Goal: Transaction & Acquisition: Purchase product/service

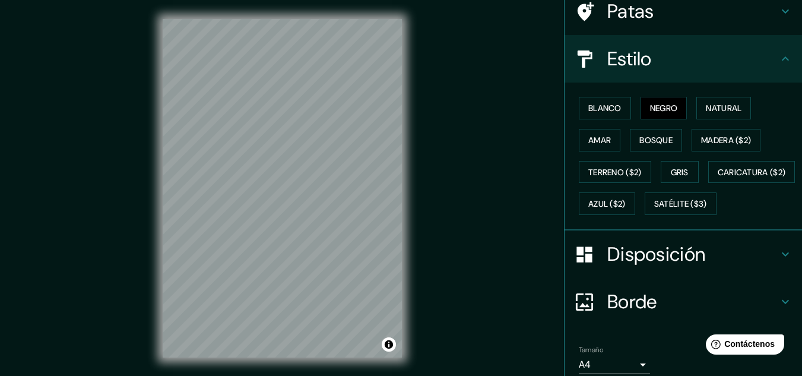
scroll to position [180, 0]
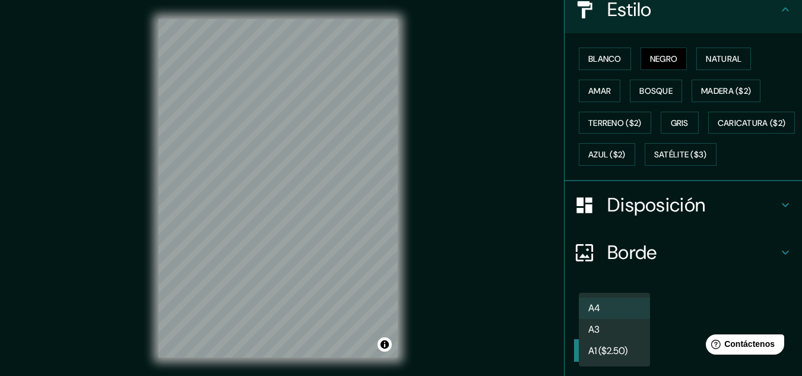
click at [614, 317] on body "Mappin Ubicación [GEOGRAPHIC_DATA], [GEOGRAPHIC_DATA] [GEOGRAPHIC_DATA] [GEOGRA…" at bounding box center [401, 188] width 802 height 376
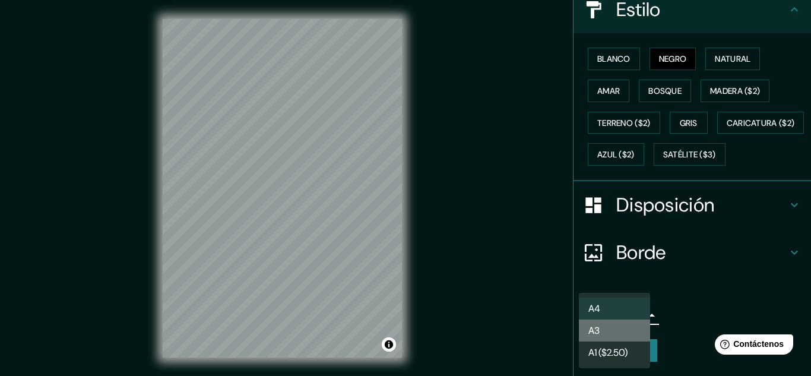
click at [614, 329] on li "A3" at bounding box center [614, 330] width 71 height 22
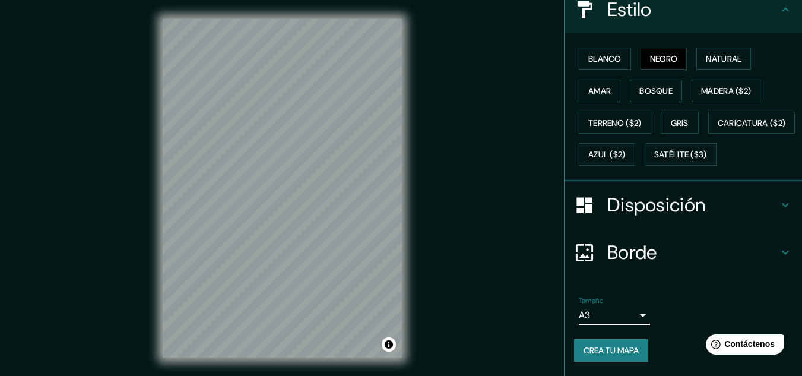
click at [614, 320] on body "Mappin Ubicación [GEOGRAPHIC_DATA], [GEOGRAPHIC_DATA] [GEOGRAPHIC_DATA] [GEOGRA…" at bounding box center [401, 188] width 802 height 376
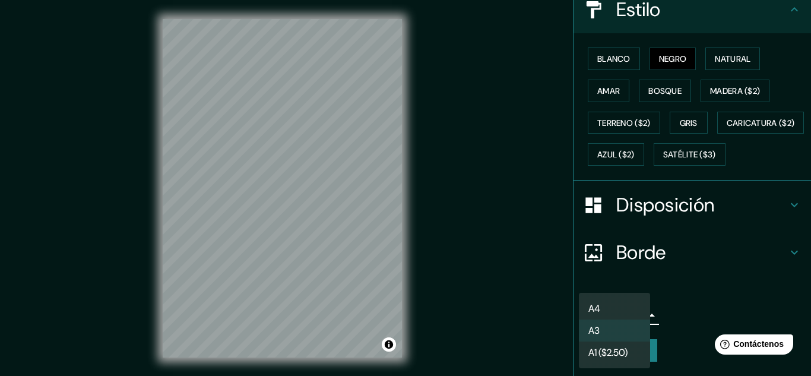
click at [739, 298] on div at bounding box center [405, 188] width 811 height 376
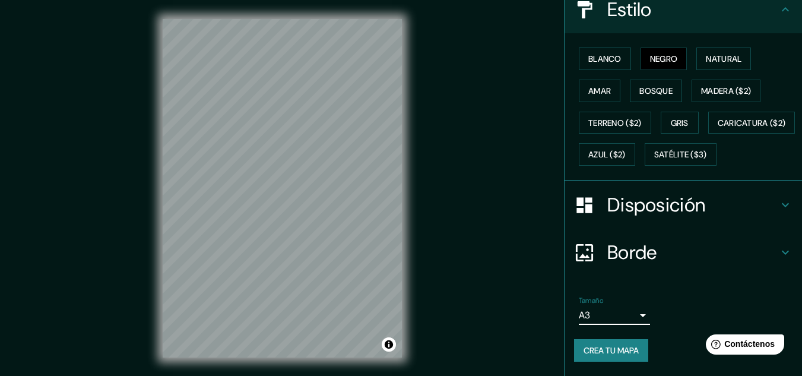
click at [643, 210] on font "Disposición" at bounding box center [656, 204] width 98 height 25
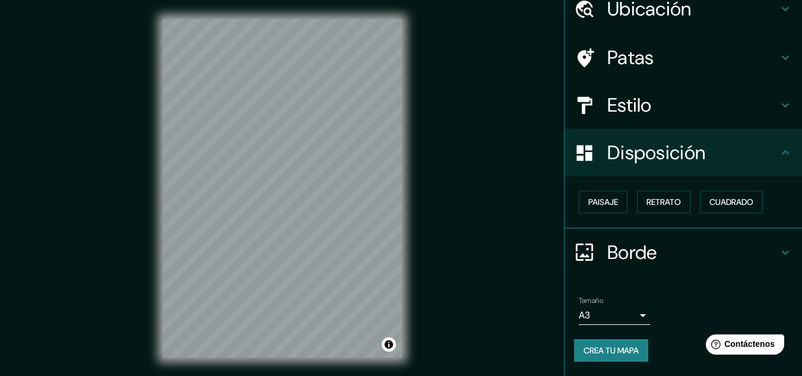
scroll to position [52, 0]
click at [637, 239] on div "Borde" at bounding box center [682, 252] width 237 height 47
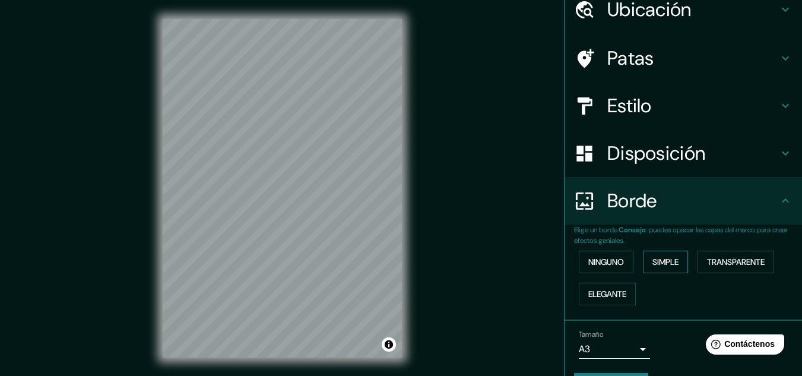
scroll to position [85, 0]
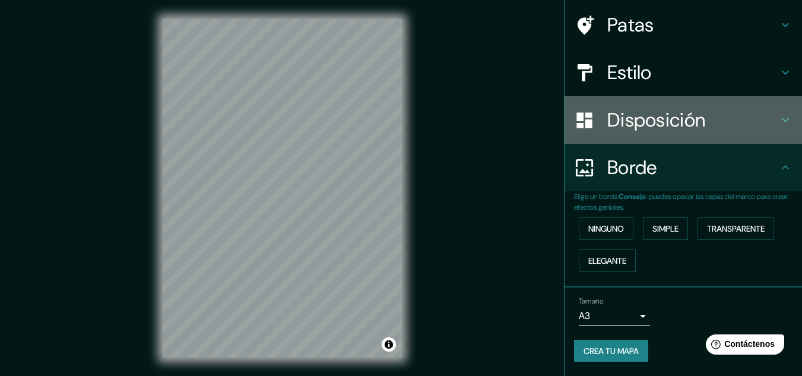
click at [659, 124] on font "Disposición" at bounding box center [656, 119] width 98 height 25
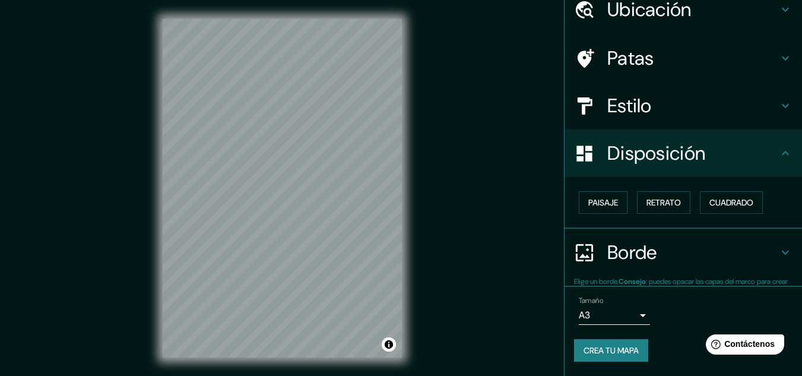
scroll to position [52, 0]
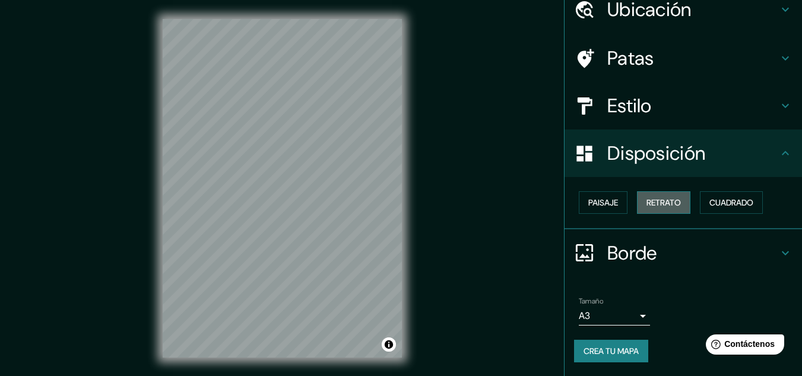
click at [660, 205] on font "Retrato" at bounding box center [663, 202] width 34 height 11
click at [718, 210] on button "Cuadrado" at bounding box center [731, 202] width 63 height 23
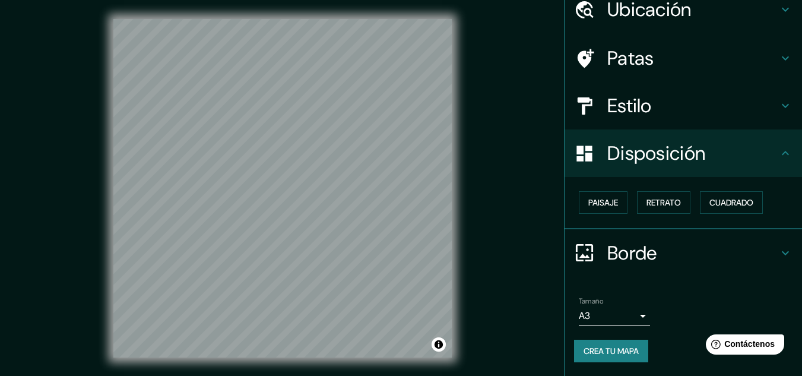
click at [247, 375] on html "Mappin Ubicación [GEOGRAPHIC_DATA], [GEOGRAPHIC_DATA] [GEOGRAPHIC_DATA] [GEOGRA…" at bounding box center [401, 188] width 802 height 376
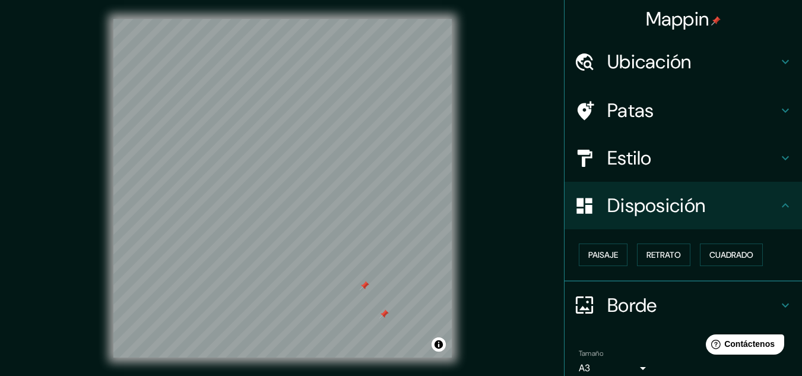
click at [671, 16] on font "Mappin" at bounding box center [678, 19] width 64 height 25
click at [618, 64] on font "Ubicación" at bounding box center [649, 61] width 84 height 25
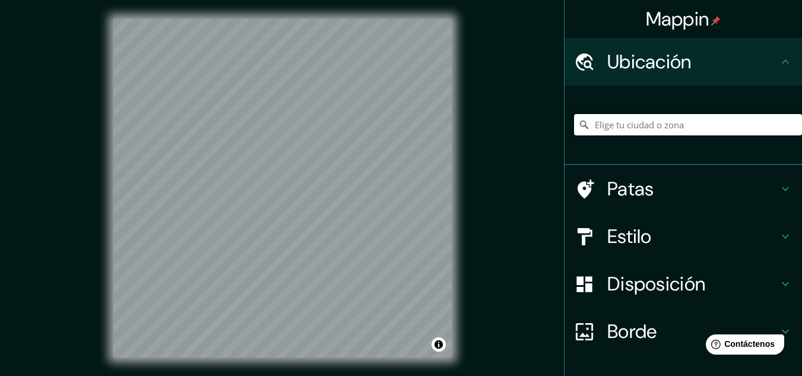
click at [636, 121] on input "Elige tu ciudad o zona" at bounding box center [688, 124] width 228 height 21
type input "[GEOGRAPHIC_DATA], [GEOGRAPHIC_DATA], [GEOGRAPHIC_DATA]"
click at [177, 375] on html "Mappin Ubicación [GEOGRAPHIC_DATA], [GEOGRAPHIC_DATA], [GEOGRAPHIC_DATA] [GEOGR…" at bounding box center [401, 188] width 802 height 376
click at [240, 371] on div "© Mapbox © OpenStreetMap Improve this map" at bounding box center [282, 188] width 376 height 376
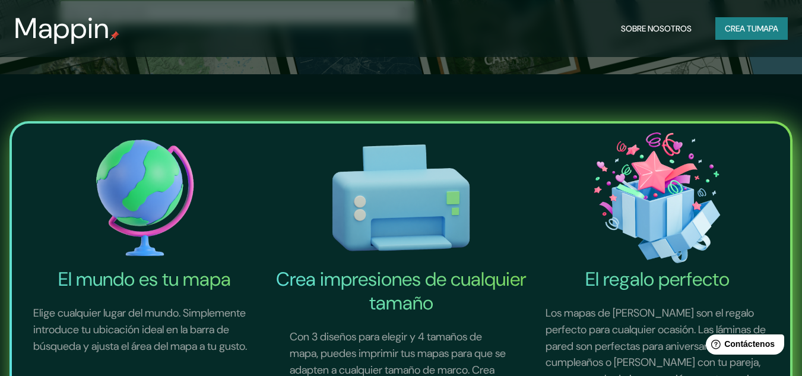
scroll to position [119, 0]
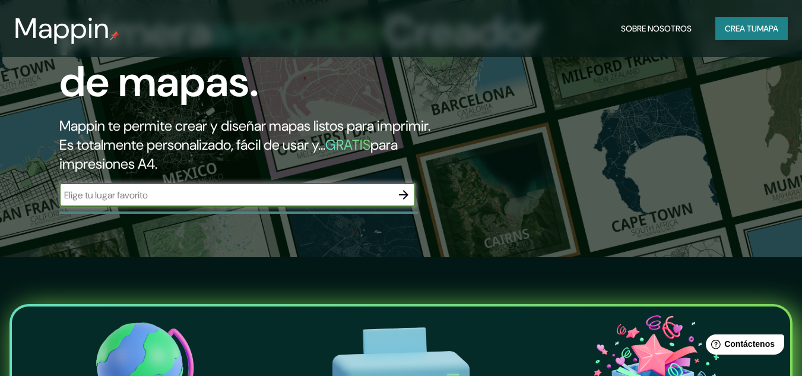
click at [150, 201] on input "text" at bounding box center [225, 195] width 332 height 14
type input "a"
type input "medellin"
click at [405, 191] on icon "button" at bounding box center [403, 195] width 14 height 14
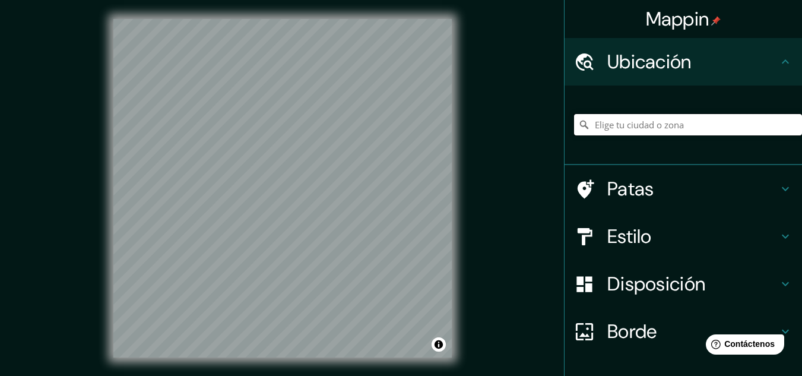
click at [643, 120] on input "Elige tu ciudad o zona" at bounding box center [688, 124] width 228 height 21
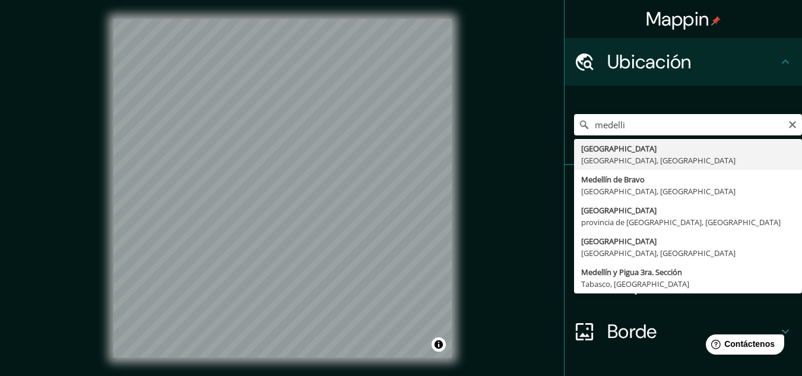
type input "[GEOGRAPHIC_DATA], [GEOGRAPHIC_DATA], [GEOGRAPHIC_DATA]"
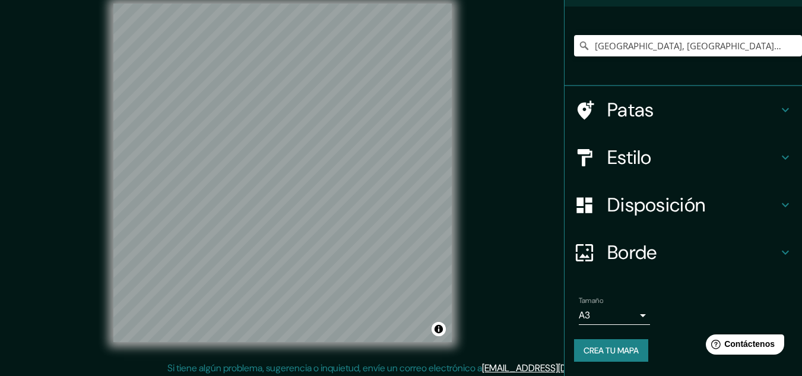
scroll to position [20, 0]
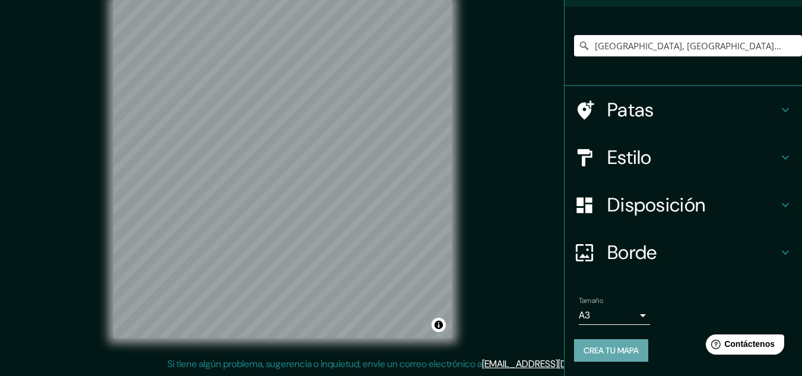
click at [621, 346] on font "Crea tu mapa" at bounding box center [610, 350] width 55 height 11
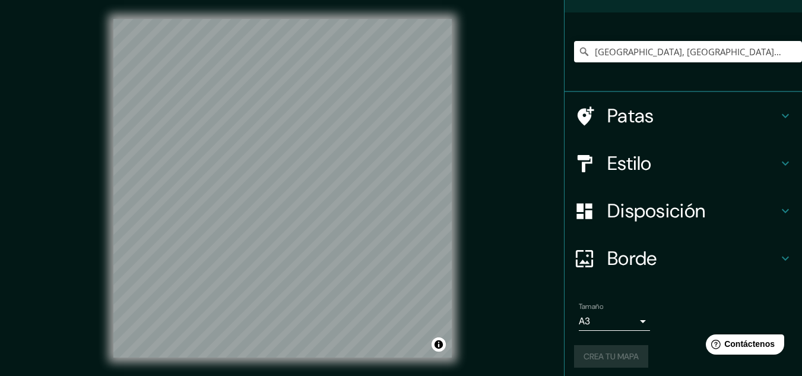
scroll to position [79, 0]
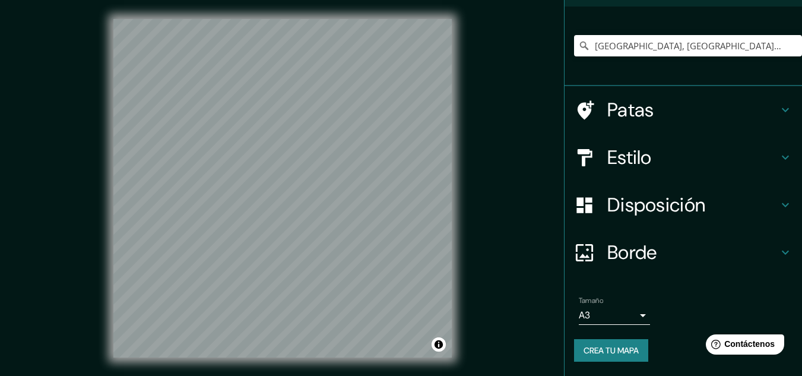
click at [615, 347] on font "Crea tu mapa" at bounding box center [610, 350] width 55 height 11
click at [616, 318] on body "Mappin Ubicación [GEOGRAPHIC_DATA], [GEOGRAPHIC_DATA], [GEOGRAPHIC_DATA] Patas …" at bounding box center [401, 188] width 802 height 376
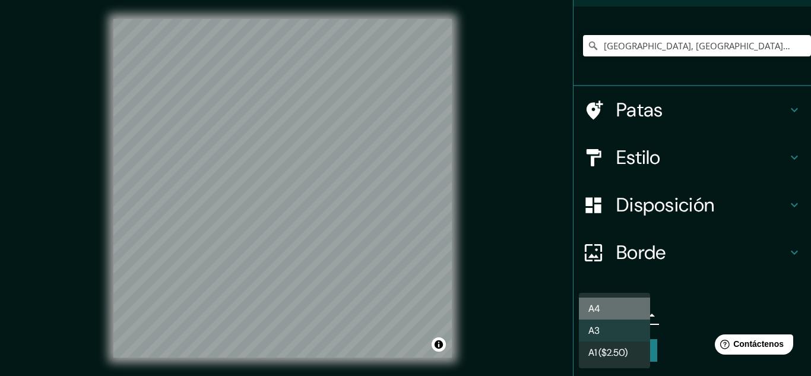
click at [615, 318] on li "A4" at bounding box center [614, 308] width 71 height 22
type input "single"
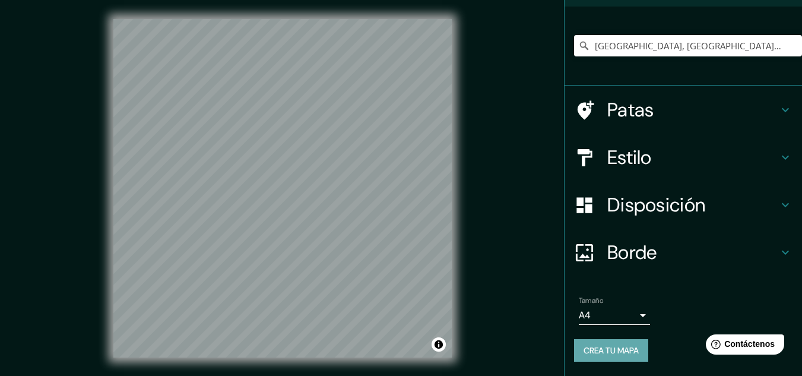
click at [614, 349] on font "Crea tu mapa" at bounding box center [610, 350] width 55 height 11
click at [723, 42] on input "[GEOGRAPHIC_DATA], [GEOGRAPHIC_DATA], [GEOGRAPHIC_DATA]" at bounding box center [688, 45] width 228 height 21
click at [649, 158] on h4 "Estilo" at bounding box center [692, 157] width 171 height 24
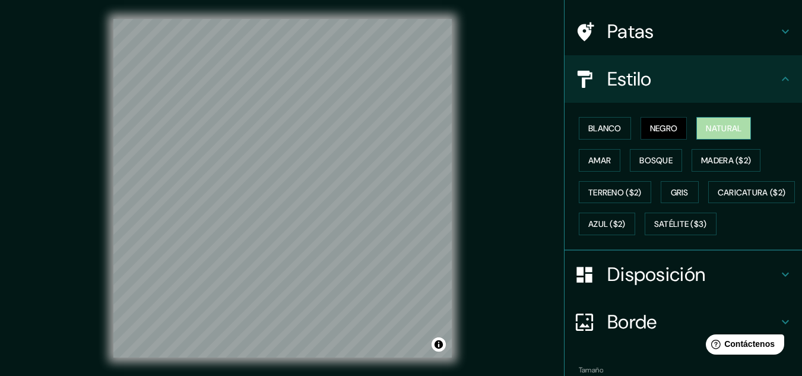
click at [710, 135] on font "Natural" at bounding box center [724, 127] width 36 height 15
click at [588, 160] on font "Amar" at bounding box center [599, 160] width 23 height 11
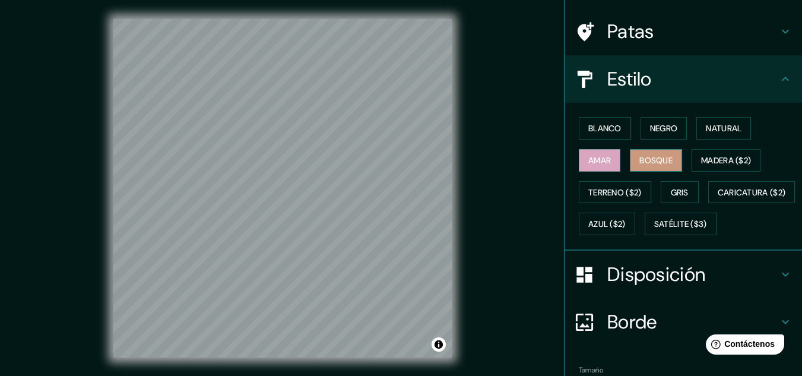
click at [630, 155] on button "Bosque" at bounding box center [656, 160] width 52 height 23
click at [703, 137] on button "Natural" at bounding box center [723, 128] width 55 height 23
